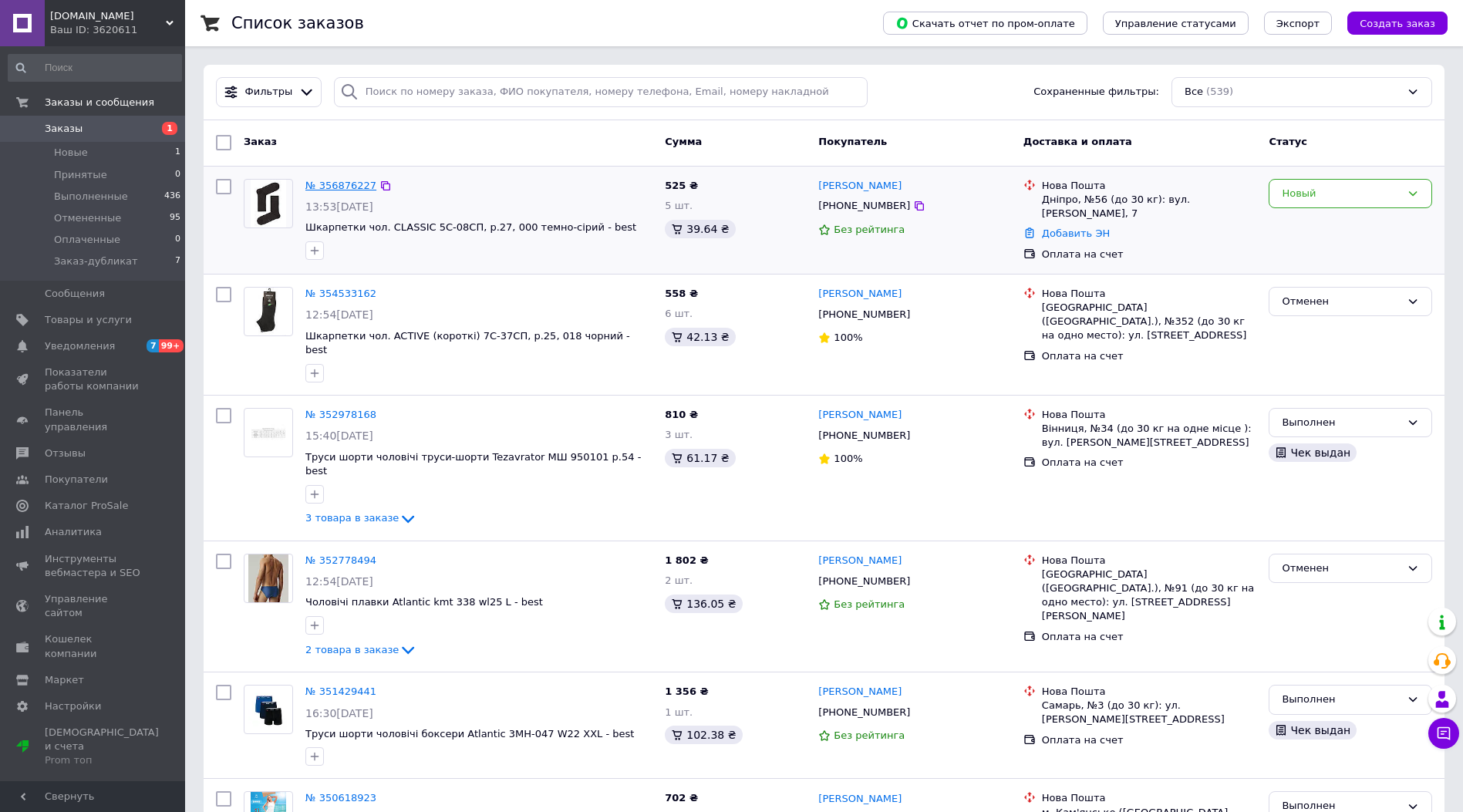
click at [321, 191] on link "№ 356876227" at bounding box center [341, 185] width 71 height 12
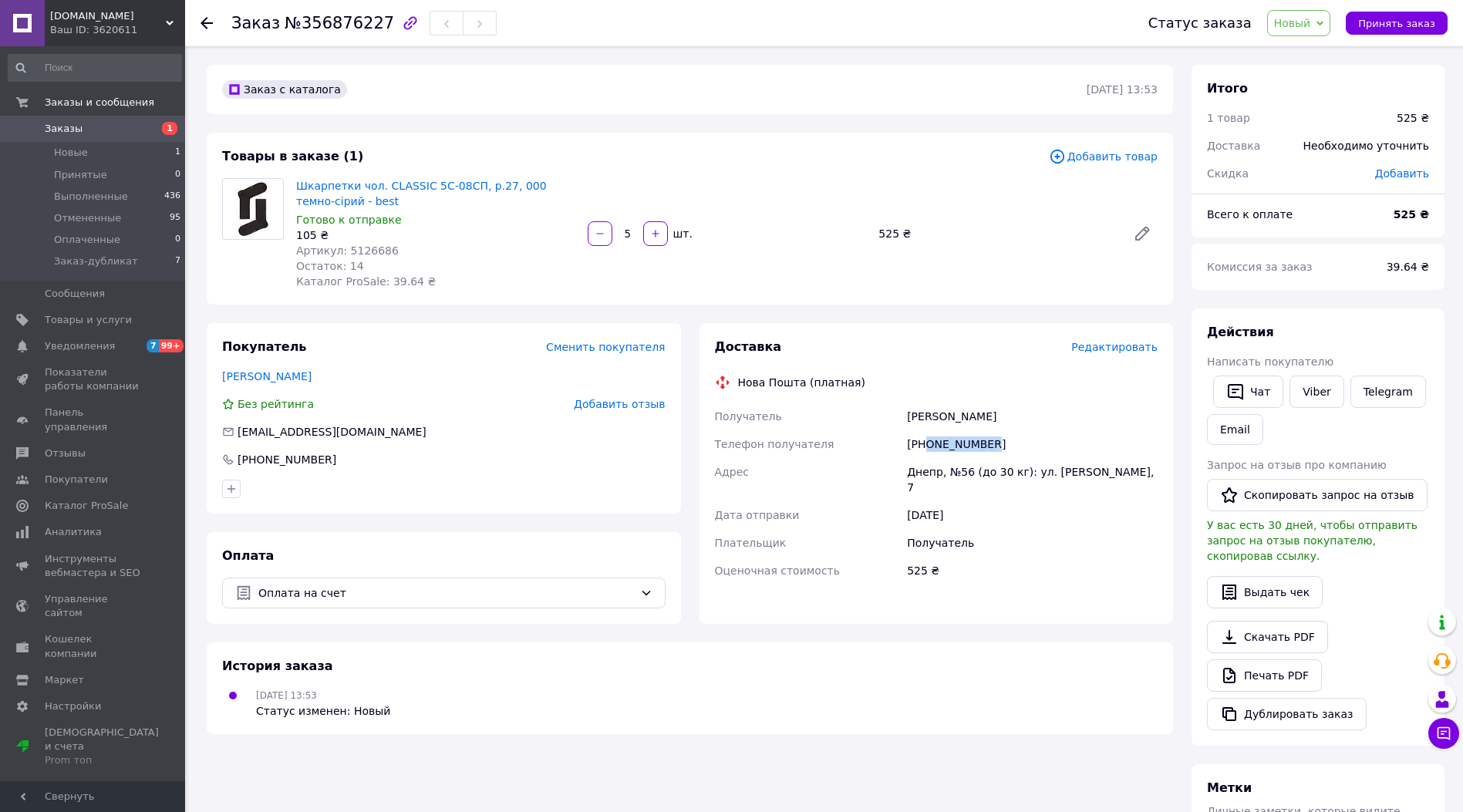
drag, startPoint x: 1002, startPoint y: 442, endPoint x: 928, endPoint y: 443, distance: 74.0
click at [928, 443] on div "[PHONE_NUMBER]" at bounding box center [1033, 444] width 257 height 28
copy div "0672620131"
click at [1041, 440] on div "[PHONE_NUMBER]" at bounding box center [1033, 444] width 257 height 28
click at [1002, 443] on div "[PHONE_NUMBER]" at bounding box center [1033, 444] width 257 height 28
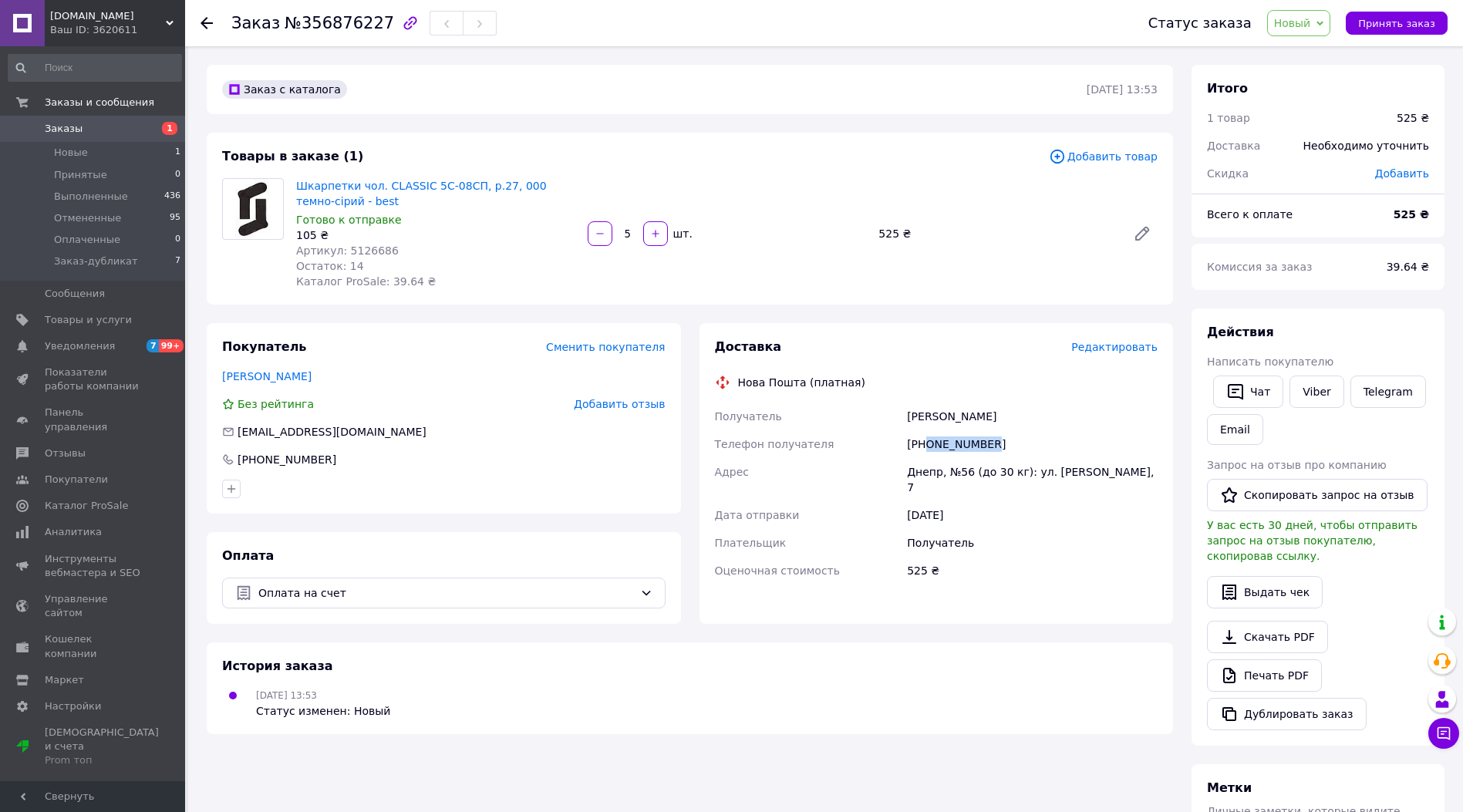
drag, startPoint x: 1000, startPoint y: 443, endPoint x: 928, endPoint y: 442, distance: 72.0
click at [928, 442] on div "[PHONE_NUMBER]" at bounding box center [1033, 444] width 257 height 28
copy div "0672620131"
click at [1296, 24] on span "Новый" at bounding box center [1293, 23] width 37 height 12
click at [1302, 57] on li "Принят" at bounding box center [1318, 54] width 100 height 23
